Goal: Task Accomplishment & Management: Complete application form

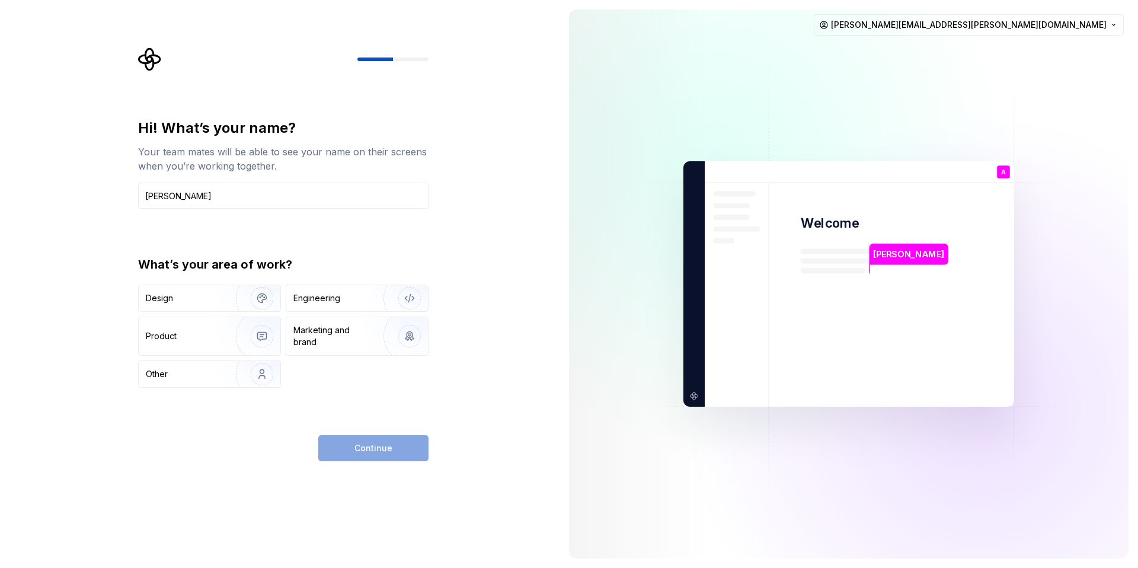
type input "[PERSON_NAME]"
click at [143, 235] on div "Hi! What’s your name? Your team mates will be able to see your name on their sc…" at bounding box center [283, 252] width 290 height 269
click at [206, 299] on div "Design" at bounding box center [183, 298] width 75 height 12
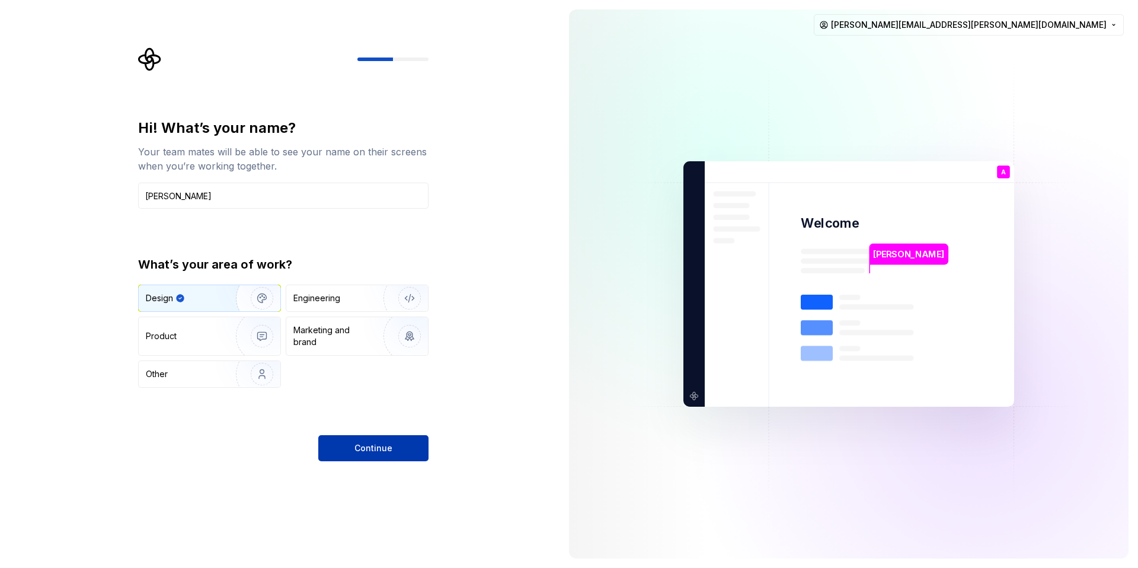
click at [351, 446] on button "Continue" at bounding box center [373, 448] width 110 height 26
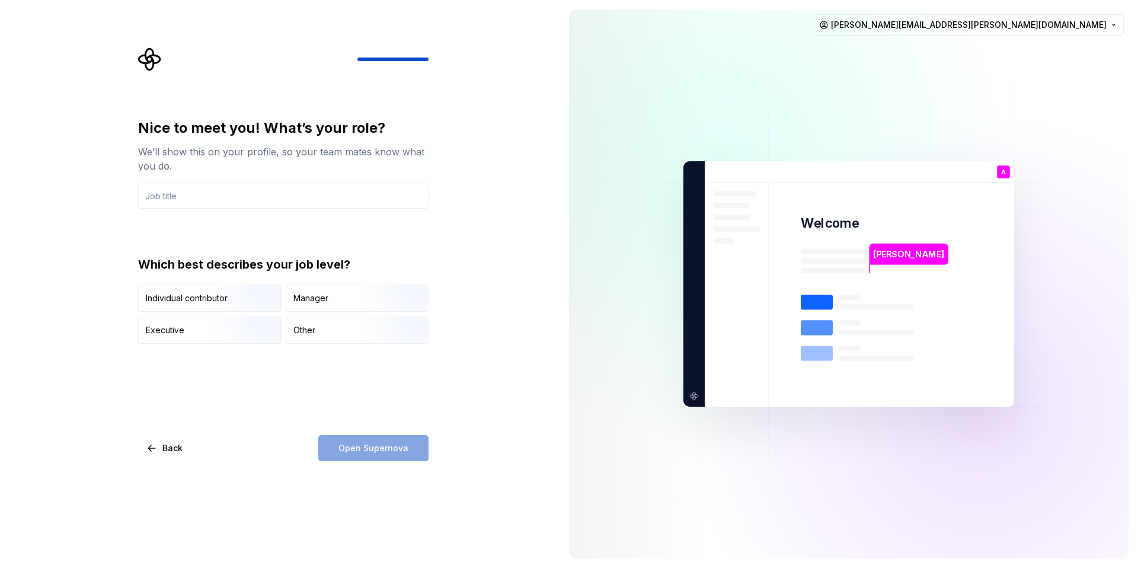
click at [469, 370] on div "Nice to meet you! What’s your role? We’ll show this on your profile, so your te…" at bounding box center [279, 284] width 559 height 568
click at [389, 450] on div "Open Supernova" at bounding box center [373, 448] width 110 height 26
click at [180, 198] on input "text" at bounding box center [283, 195] width 290 height 26
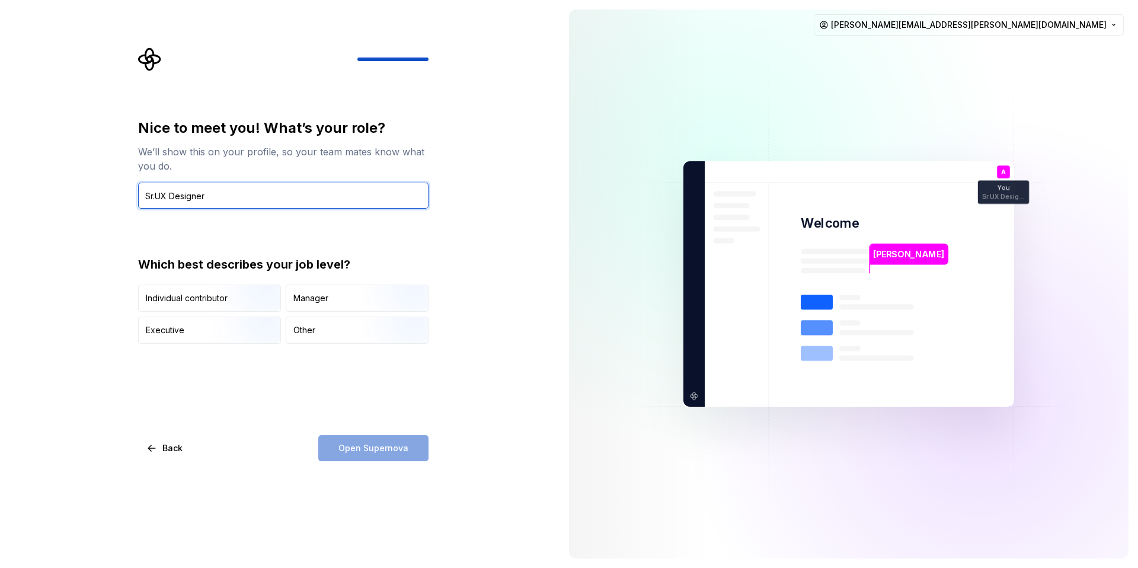
click at [157, 196] on input "Sr.UX Designer" at bounding box center [283, 195] width 290 height 26
type input "Sr. UX Designer"
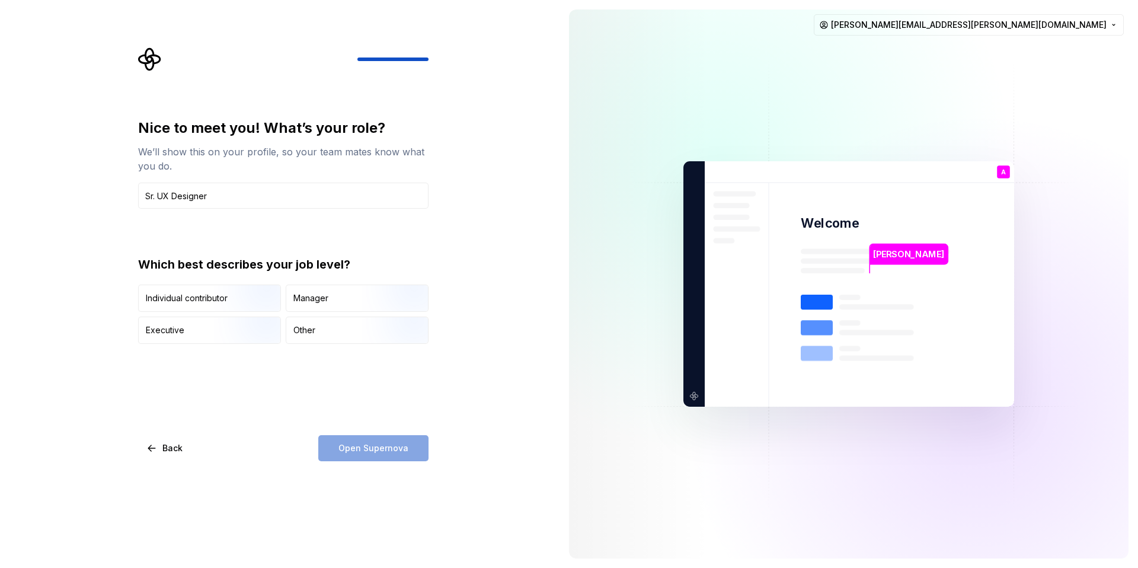
click at [482, 250] on div "Nice to meet you! What’s your role? We’ll show this on your profile, so your te…" at bounding box center [279, 284] width 559 height 568
click at [248, 306] on img "button" at bounding box center [252, 312] width 76 height 79
click at [376, 451] on span "Open Supernova" at bounding box center [373, 448] width 70 height 12
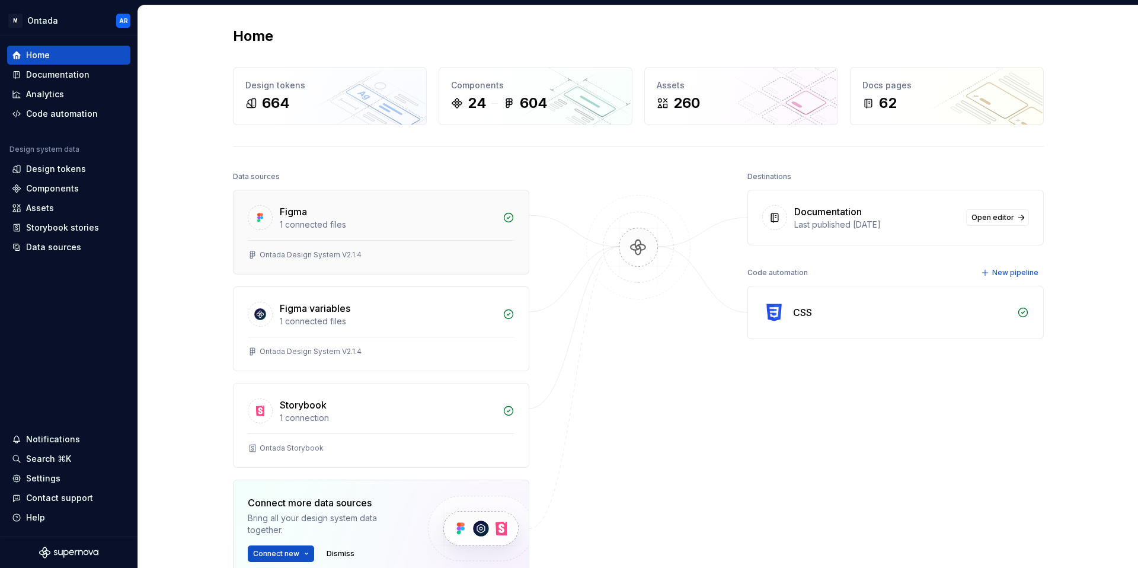
click at [380, 224] on div "1 connected files" at bounding box center [388, 225] width 216 height 12
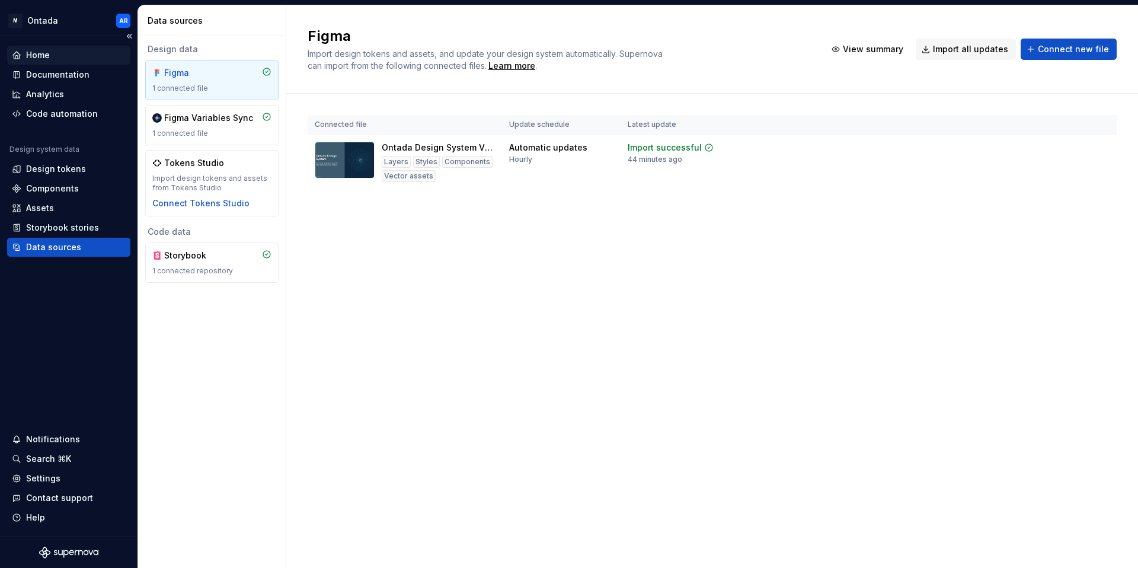
click at [41, 56] on div "Home" at bounding box center [38, 55] width 24 height 12
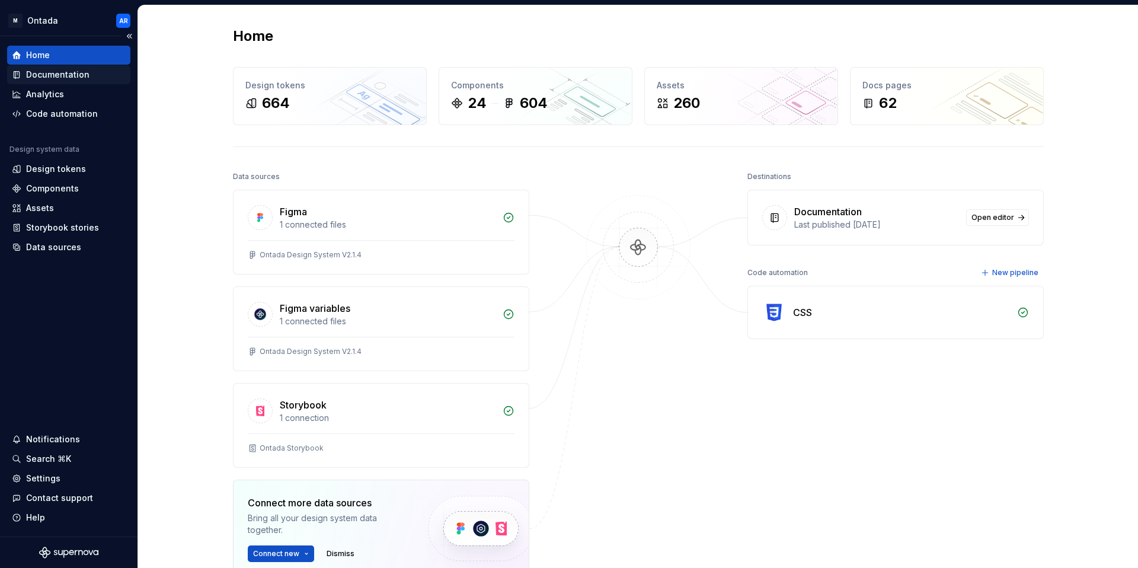
click at [72, 75] on div "Documentation" at bounding box center [57, 75] width 63 height 12
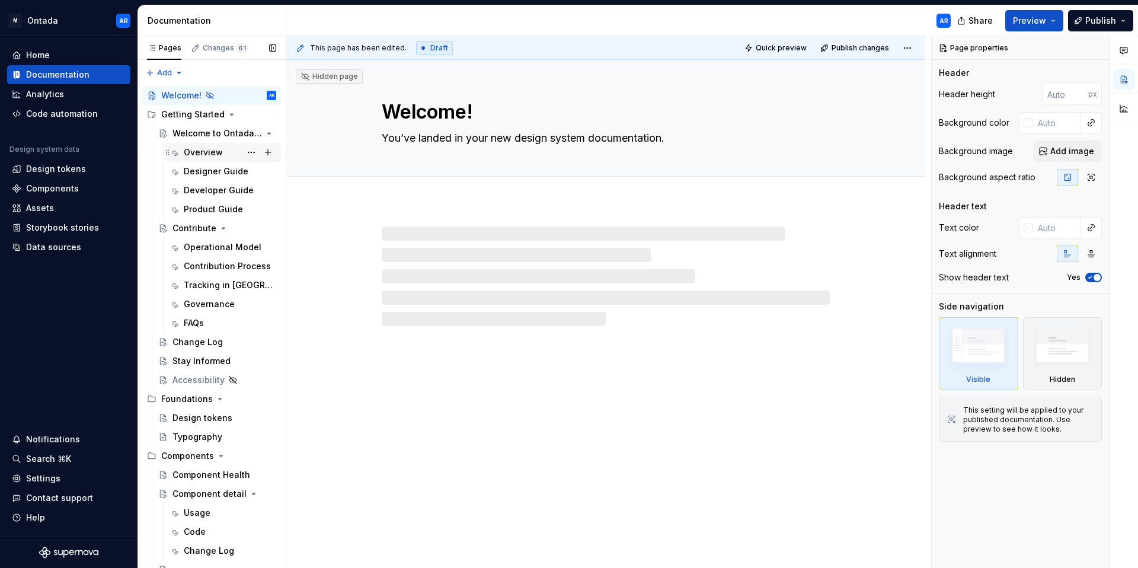
click at [206, 148] on div "Overview" at bounding box center [203, 152] width 39 height 12
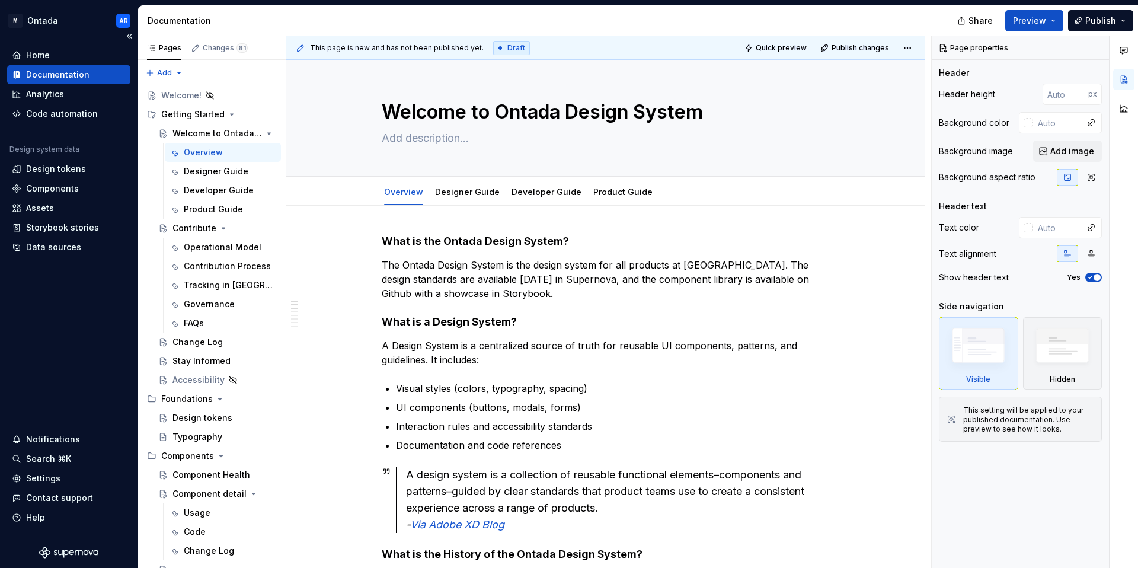
type textarea "*"
